Goal: Task Accomplishment & Management: Manage account settings

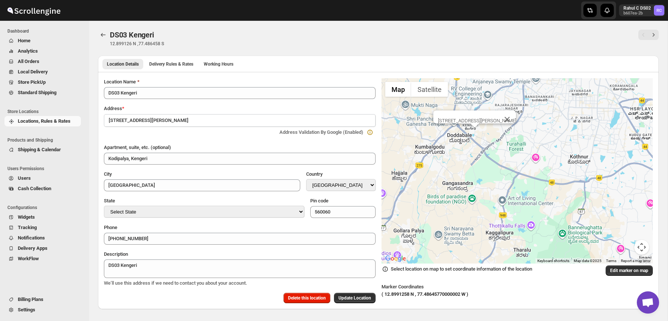
select select "IN"
select select "[GEOGRAPHIC_DATA]"
click at [54, 151] on span "Shipping & Calendar" at bounding box center [39, 150] width 43 height 6
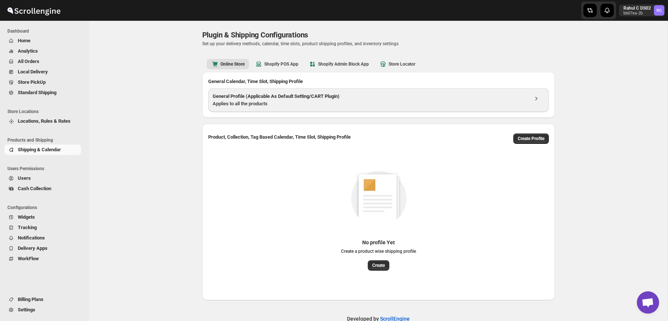
click at [245, 102] on div "Applies to all the products" at bounding box center [371, 103] width 316 height 7
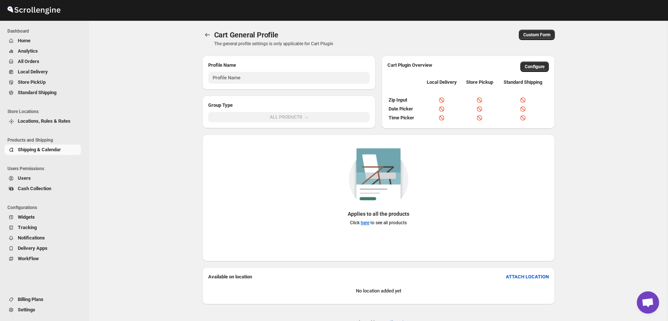
type input "General Profile (Applicable for CART Plugin)"
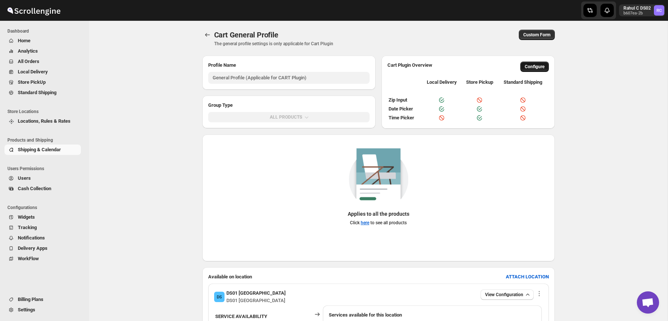
click at [537, 65] on span "Configure" at bounding box center [535, 67] width 20 height 6
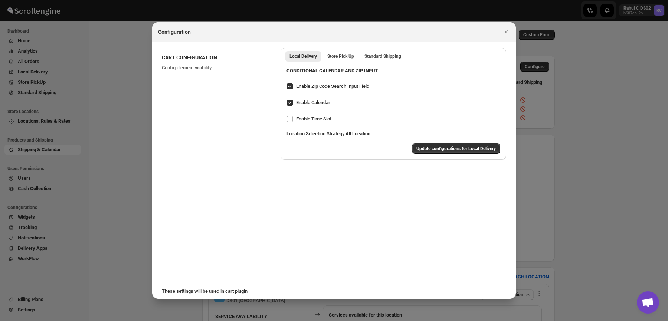
click at [293, 104] on span ":r8bg:" at bounding box center [290, 102] width 7 height 7
click at [293, 104] on input "Enable Calendar" at bounding box center [290, 103] width 6 height 6
checkbox input "false"
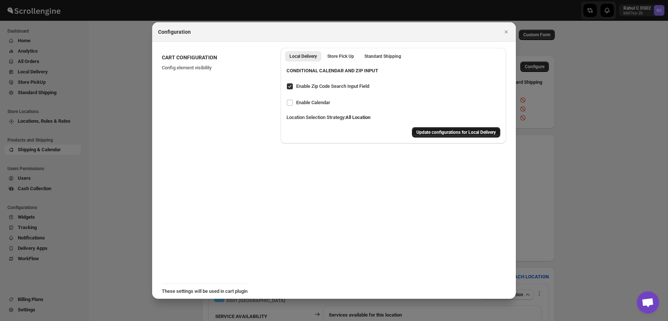
click at [454, 133] on span "Update configurations for Local Delivery" at bounding box center [455, 133] width 79 height 6
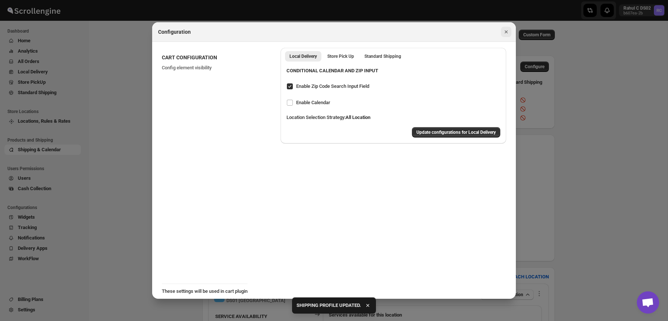
click at [505, 30] on icon "Close" at bounding box center [506, 31] width 7 height 7
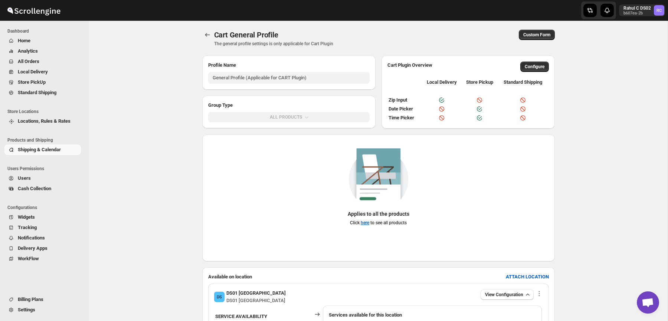
click at [82, 33] on span "Dashboard" at bounding box center [45, 31] width 76 height 6
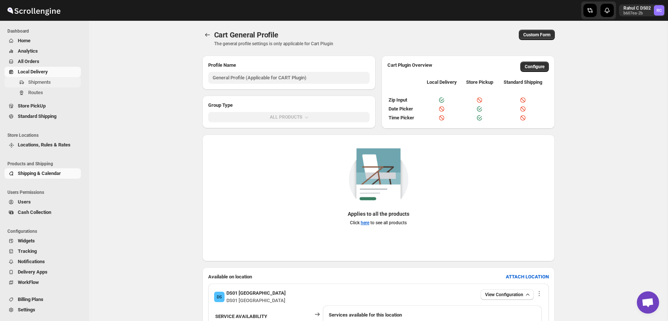
click at [37, 83] on span "Shipments" at bounding box center [39, 82] width 23 height 6
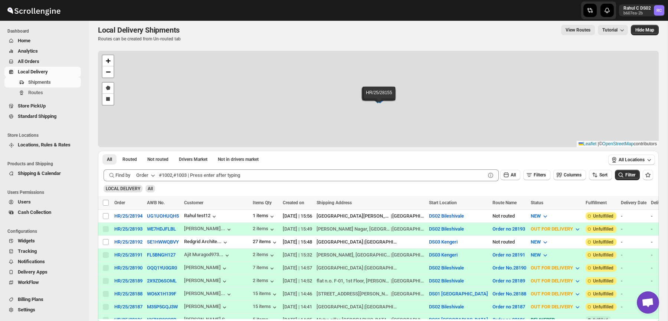
scroll to position [6, 0]
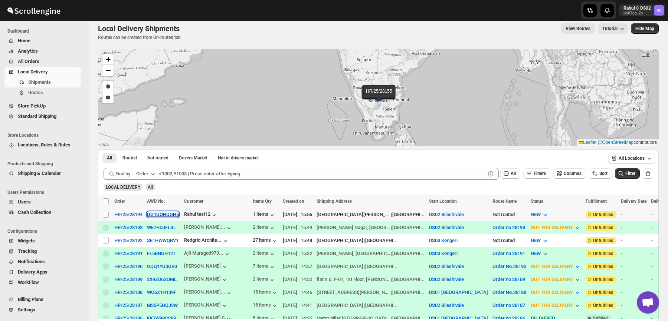
click at [174, 212] on button "UG1UOHUQH5" at bounding box center [163, 215] width 32 height 6
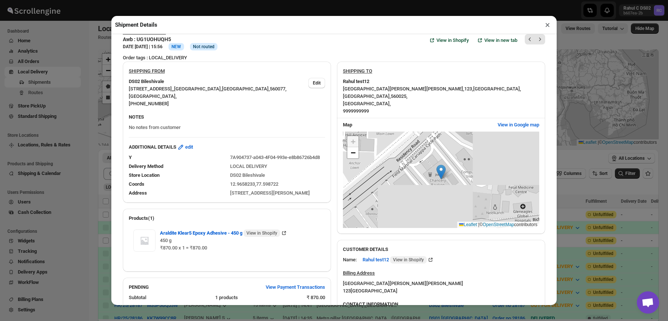
scroll to position [17, 0]
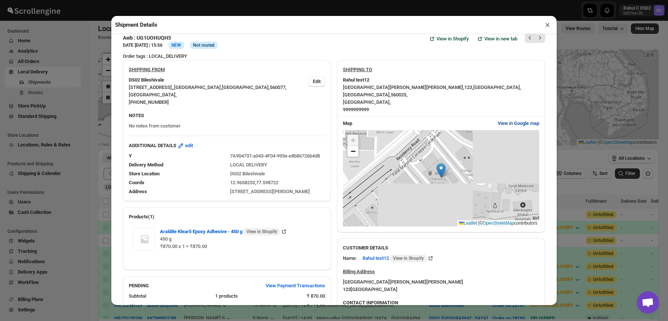
click at [524, 120] on span "View in Google map" at bounding box center [519, 123] width 42 height 7
click at [548, 27] on button "×" at bounding box center [547, 25] width 11 height 10
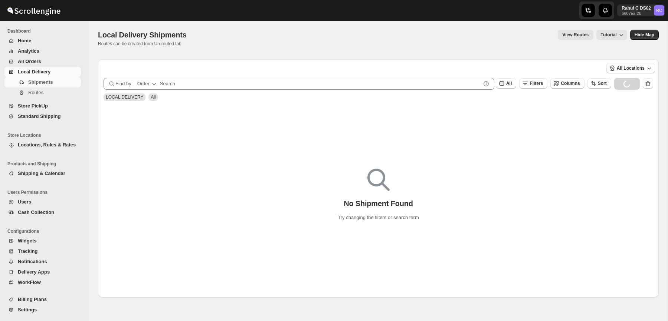
scroll to position [6, 0]
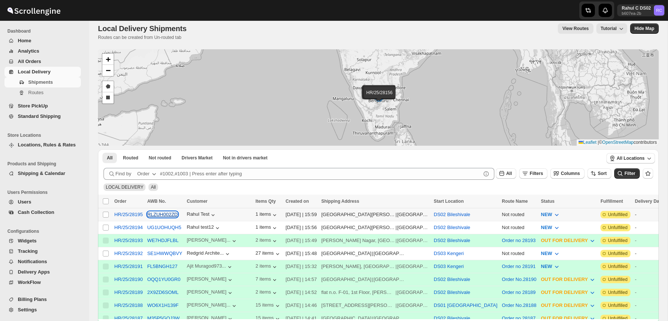
click at [166, 212] on button "RLZUH002ZD" at bounding box center [162, 215] width 30 height 6
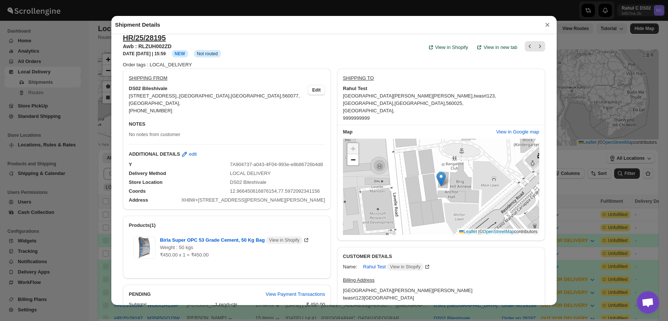
scroll to position [10, 0]
click at [510, 130] on span "View in Google map" at bounding box center [517, 130] width 43 height 7
click at [263, 72] on div "SHIPPING FROM DS02 [STREET_ADDRESS] , [PHONE_NUMBER] Edit" at bounding box center [227, 92] width 208 height 49
